Goal: Task Accomplishment & Management: Complete application form

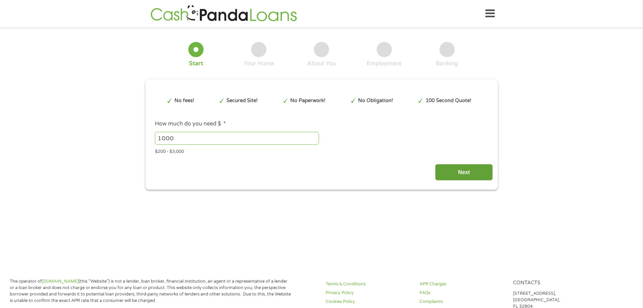
click at [461, 173] on input "Next" at bounding box center [464, 172] width 58 height 17
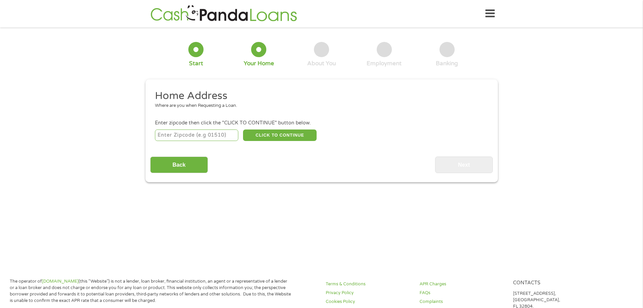
click at [178, 134] on input "number" at bounding box center [196, 134] width 83 height 11
type input "44484"
click at [267, 134] on button "CLICK TO CONTINUE" at bounding box center [280, 134] width 74 height 11
type input "44484"
type input "[PERSON_NAME]"
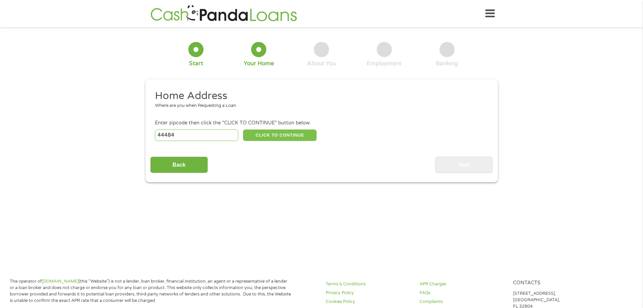
select select "[US_STATE]"
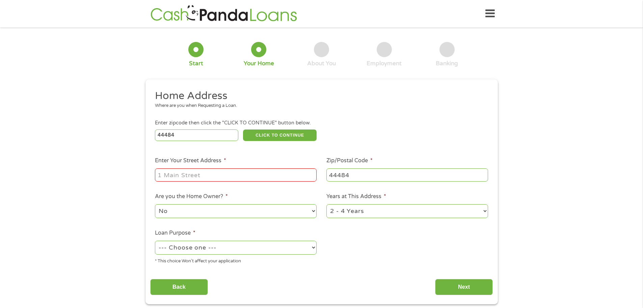
click at [166, 174] on input "Enter Your Street Address *" at bounding box center [236, 174] width 162 height 13
type input "[STREET_ADDRESS][PERSON_NAME]"
click at [482, 212] on select "1 Year or less 1 - 2 Years 2 - 4 Years Over 4 Years" at bounding box center [407, 211] width 162 height 14
select select "60months"
click at [326, 204] on select "1 Year or less 1 - 2 Years 2 - 4 Years Over 4 Years" at bounding box center [407, 211] width 162 height 14
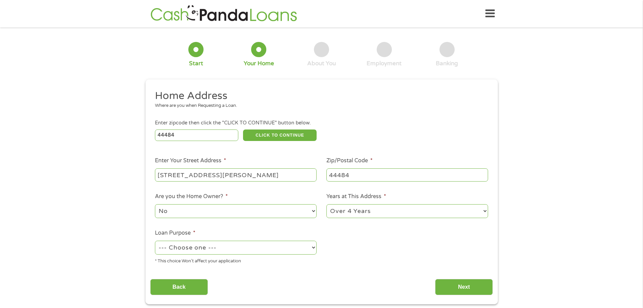
click at [313, 248] on select "--- Choose one --- Pay Bills Debt Consolidation Home Improvement Major Purchase…" at bounding box center [236, 247] width 162 height 14
select select "medicalexpenses"
click at [155, 240] on select "--- Choose one --- Pay Bills Debt Consolidation Home Improvement Major Purchase…" at bounding box center [236, 247] width 162 height 14
click at [458, 286] on input "Next" at bounding box center [464, 287] width 58 height 17
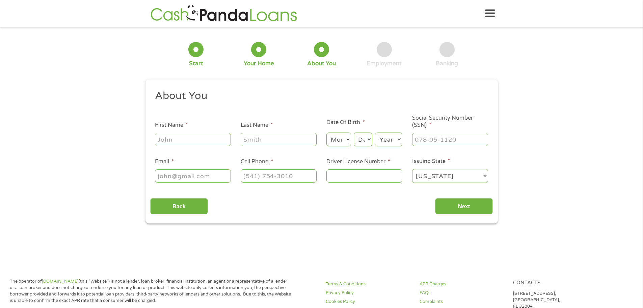
click at [166, 139] on input "First Name *" at bounding box center [193, 139] width 76 height 13
type input "[PERSON_NAME]"
type input "Ficeti"
click at [348, 137] on select "Month 1 2 3 4 5 6 7 8 9 10 11 12" at bounding box center [338, 139] width 25 height 14
select select "5"
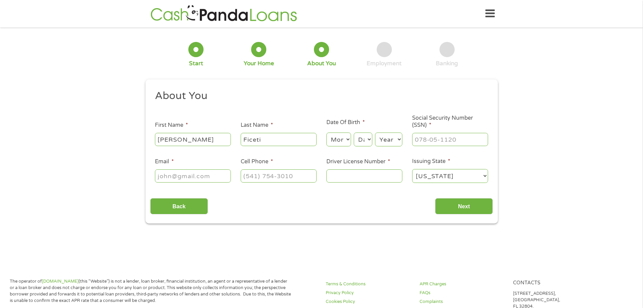
click at [326, 132] on select "Month 1 2 3 4 5 6 7 8 9 10 11 12" at bounding box center [338, 139] width 25 height 14
click at [369, 140] on select "Day 1 2 3 4 5 6 7 8 9 10 11 12 13 14 15 16 17 18 19 20 21 22 23 24 25 26 27 28 …" at bounding box center [363, 139] width 18 height 14
select select "23"
click at [354, 132] on select "Day 1 2 3 4 5 6 7 8 9 10 11 12 13 14 15 16 17 18 19 20 21 22 23 24 25 26 27 28 …" at bounding box center [363, 139] width 18 height 14
click at [396, 139] on select "Year [DATE] 2006 2005 2004 2003 2002 2001 2000 1999 1998 1997 1996 1995 1994 19…" at bounding box center [388, 139] width 27 height 14
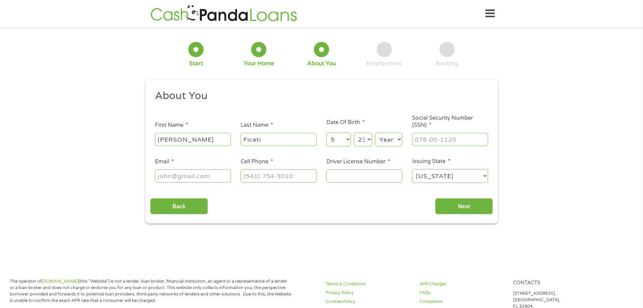
select select "1962"
click at [375, 132] on select "Year [DATE] 2006 2005 2004 2003 2002 2001 2000 1999 1998 1997 1996 1995 1994 19…" at bounding box center [388, 139] width 27 height 14
click at [425, 142] on input "___-__-____" at bounding box center [450, 139] width 76 height 13
type input "286-46-6499"
click at [162, 177] on input "Email *" at bounding box center [193, 175] width 76 height 13
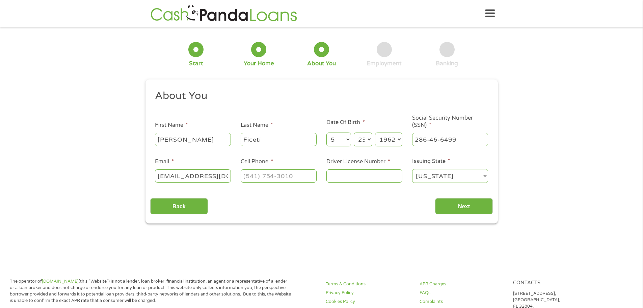
type input "[EMAIL_ADDRESS][DOMAIN_NAME]"
click at [250, 175] on input "(___) ___-____" at bounding box center [279, 175] width 76 height 13
type input "[PHONE_NUMBER]"
click at [362, 176] on input "Driver License Number *" at bounding box center [364, 175] width 76 height 13
type input "RR292974"
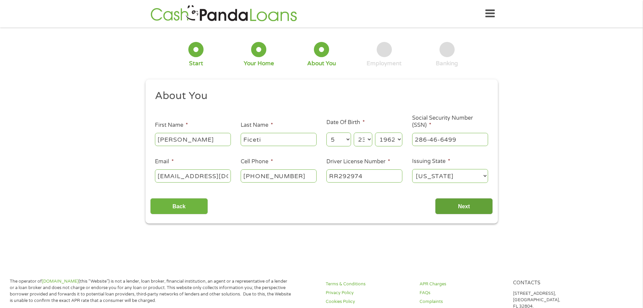
click at [466, 204] on input "Next" at bounding box center [464, 206] width 58 height 17
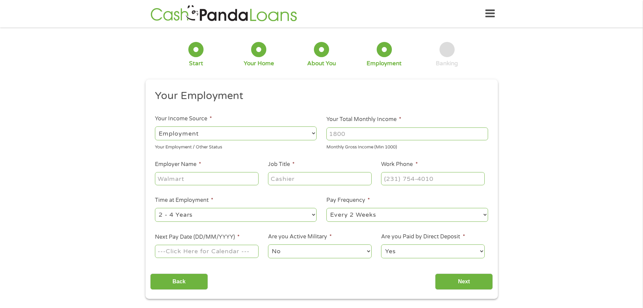
click at [467, 205] on li "Pay Frequency * --- Choose one --- Every 2 Weeks Every Week Monthly Semi-Monthly" at bounding box center [407, 209] width 171 height 27
click at [311, 133] on select "--- Choose one --- Employment [DEMOGRAPHIC_DATA] Benefits" at bounding box center [236, 133] width 162 height 14
click at [155, 126] on select "--- Choose one --- Employment [DEMOGRAPHIC_DATA] Benefits" at bounding box center [236, 133] width 162 height 14
type input "1000"
click at [483, 132] on input "1000" at bounding box center [407, 133] width 162 height 13
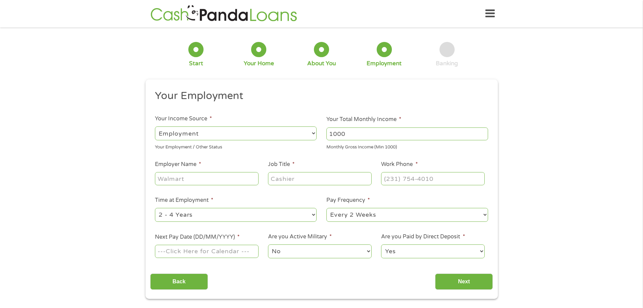
drag, startPoint x: 352, startPoint y: 134, endPoint x: 298, endPoint y: 134, distance: 54.4
click at [298, 134] on ul "Your Employment Your Income Source * --- Choose one --- Employment [DEMOGRAPHIC…" at bounding box center [321, 176] width 343 height 175
type input "3500"
click at [177, 180] on input "Employer Name *" at bounding box center [206, 178] width 103 height 13
type input "[US_STATE] Machinery Co"
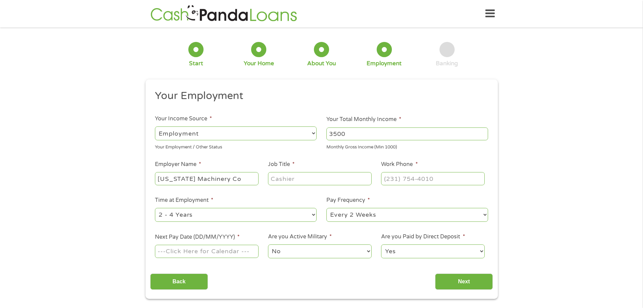
click at [280, 177] on input "Job Title *" at bounding box center [319, 178] width 103 height 13
type input "Maintenance"
click at [388, 178] on input "(___) ___-____" at bounding box center [432, 178] width 103 height 13
type input "[PHONE_NUMBER]"
drag, startPoint x: 313, startPoint y: 215, endPoint x: 304, endPoint y: 216, distance: 8.1
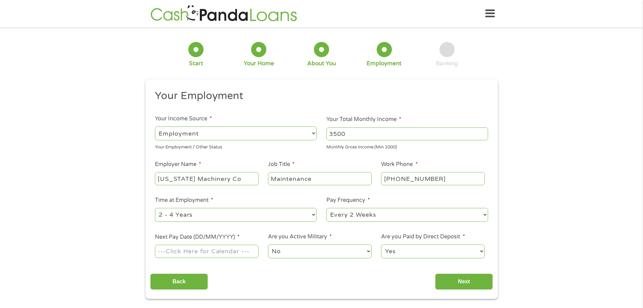
click at [312, 215] on select "--- Choose one --- 1 Year or less 1 - 2 Years 2 - 4 Years Over 4 Years" at bounding box center [236, 215] width 162 height 14
select select "60months"
click at [155, 208] on select "--- Choose one --- 1 Year or less 1 - 2 Years 2 - 4 Years Over 4 Years" at bounding box center [236, 215] width 162 height 14
click at [192, 250] on input "Next Pay Date (DD/MM/YYYY) *" at bounding box center [206, 250] width 103 height 13
type input "[DATE]"
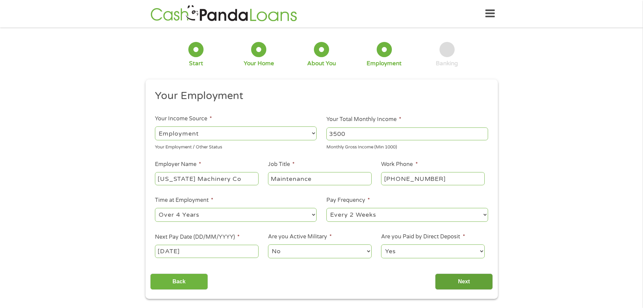
click at [467, 281] on input "Next" at bounding box center [464, 281] width 58 height 17
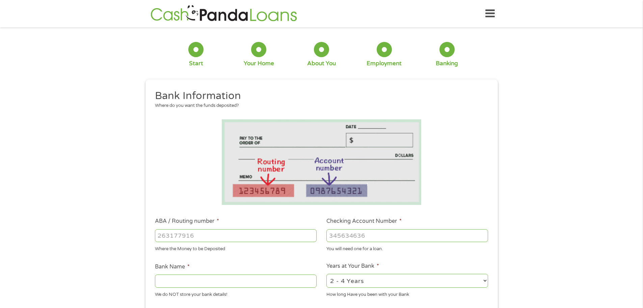
click at [179, 234] on input "ABA / Routing number *" at bounding box center [236, 235] width 162 height 13
type input "043000096"
type input "PNC BANK NATIONAL ASSOCIATION"
type input "043000096"
click at [341, 234] on input "Checking Account Number *" at bounding box center [407, 235] width 162 height 13
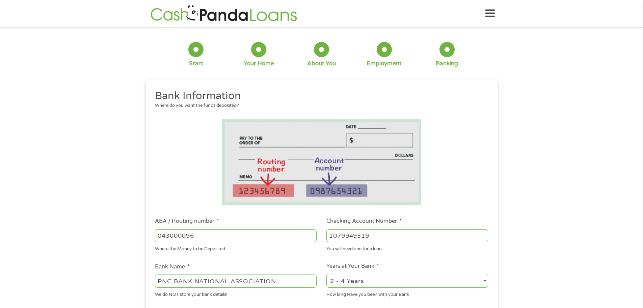
type input "1079949319"
click at [481, 279] on select "2 - 4 Years 6 - 12 Months 1 - 2 Years Over 4 Years" at bounding box center [407, 280] width 162 height 14
select select "60months"
click at [326, 273] on select "2 - 4 Years 6 - 12 Months 1 - 2 Years Over 4 Years" at bounding box center [407, 280] width 162 height 14
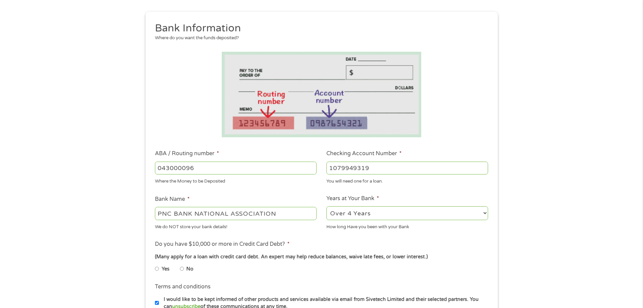
scroll to position [101, 0]
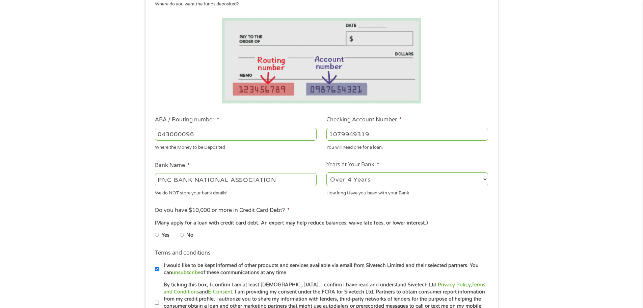
click at [157, 268] on input "I would like to be kept informed of other products and services available via e…" at bounding box center [157, 268] width 4 height 11
checkbox input "false"
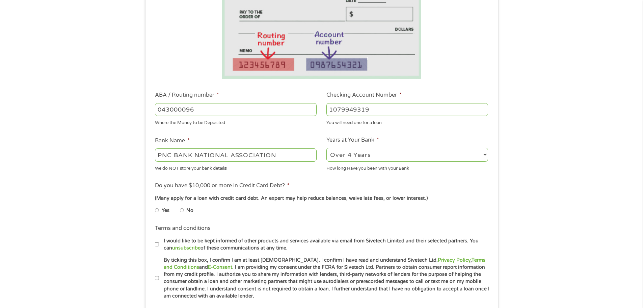
scroll to position [169, 0]
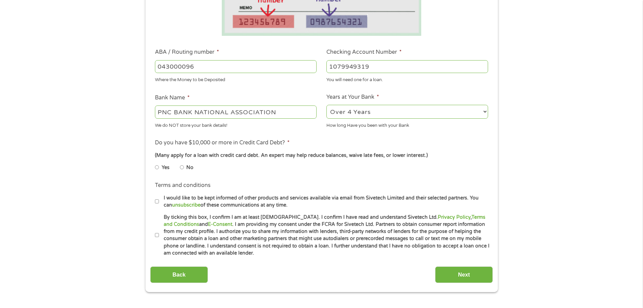
click at [159, 234] on label "By ticking this box, I confirm I am at least [DEMOGRAPHIC_DATA]. I confirm I ha…" at bounding box center [324, 234] width 331 height 43
click at [159, 234] on input "By ticking this box, I confirm I am at least [DEMOGRAPHIC_DATA]. I confirm I ha…" at bounding box center [157, 235] width 4 height 11
checkbox input "true"
click at [479, 272] on input "Next" at bounding box center [464, 274] width 58 height 17
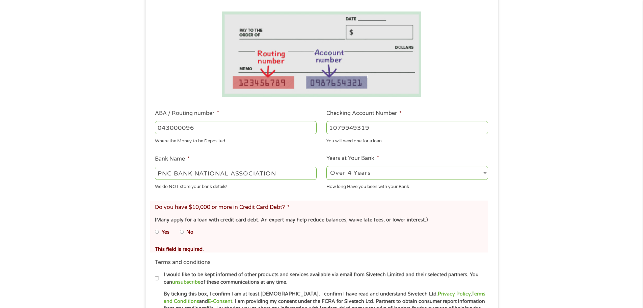
scroll to position [135, 0]
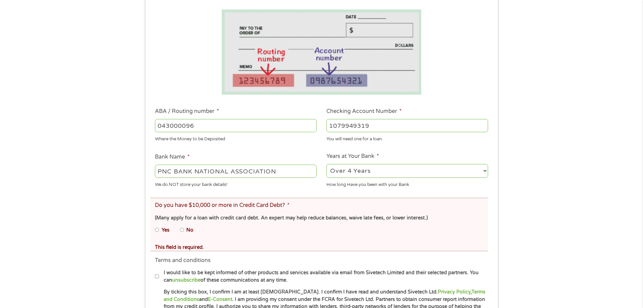
click at [182, 229] on input "No" at bounding box center [182, 229] width 4 height 11
radio input "true"
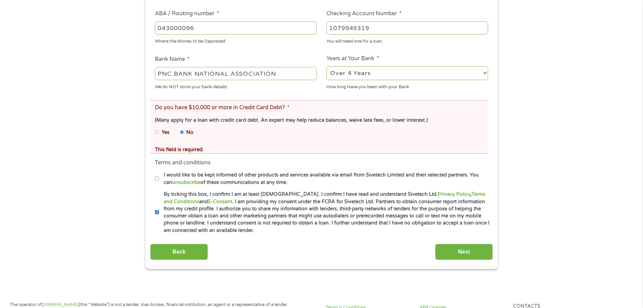
scroll to position [236, 0]
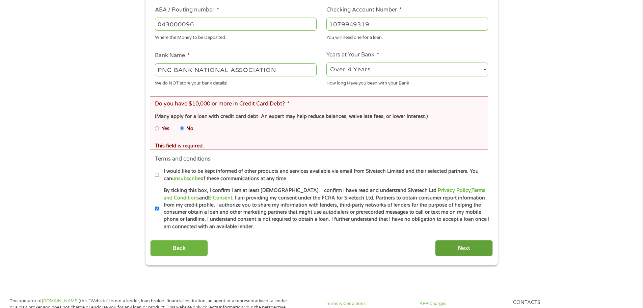
click at [467, 249] on input "Next" at bounding box center [464, 248] width 58 height 17
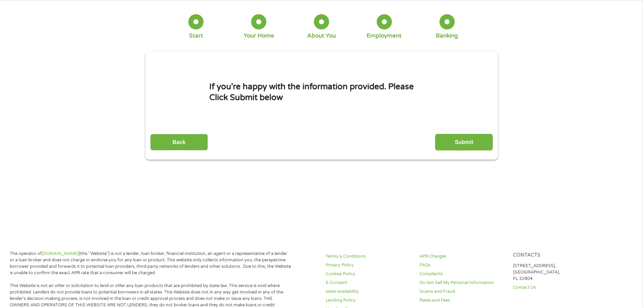
scroll to position [0, 0]
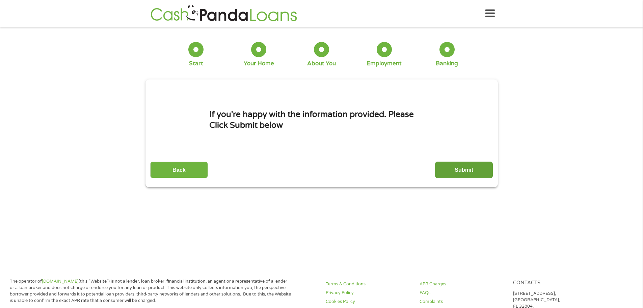
click at [465, 170] on input "Submit" at bounding box center [464, 169] width 58 height 17
